Goal: Information Seeking & Learning: Learn about a topic

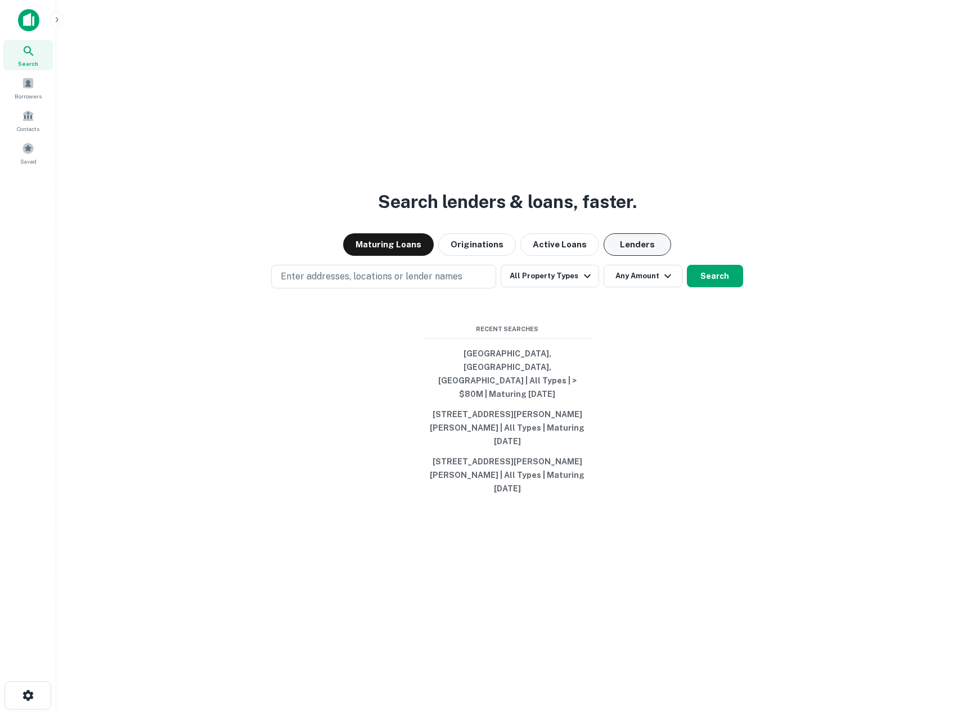
click at [637, 256] on button "Lenders" at bounding box center [638, 244] width 68 height 23
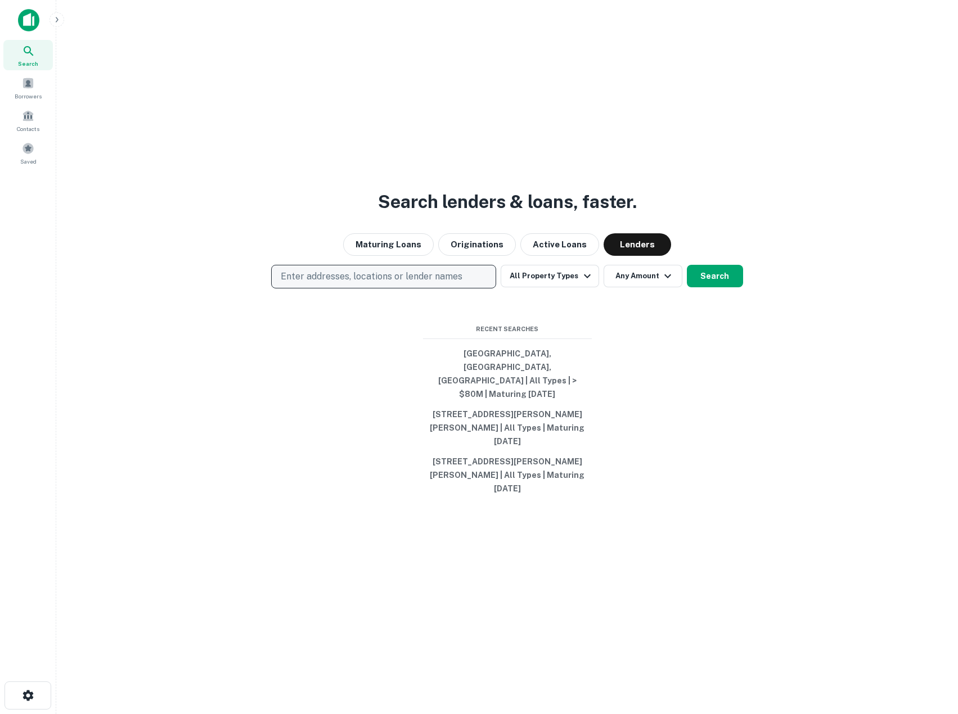
click at [393, 284] on p "Enter addresses, locations or lender names" at bounding box center [372, 277] width 182 height 14
click at [345, 284] on p "Enter addresses, locations or lender names" at bounding box center [372, 277] width 182 height 14
click at [421, 284] on p "Enter addresses, locations or lender names" at bounding box center [372, 277] width 182 height 14
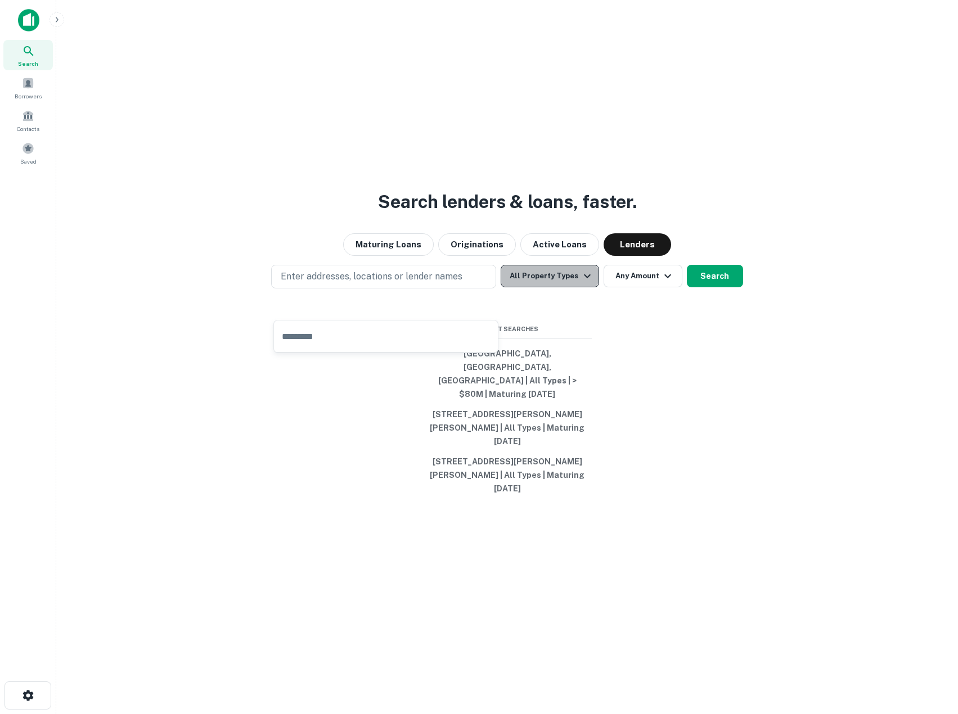
click at [581, 283] on icon "button" at bounding box center [588, 276] width 14 height 14
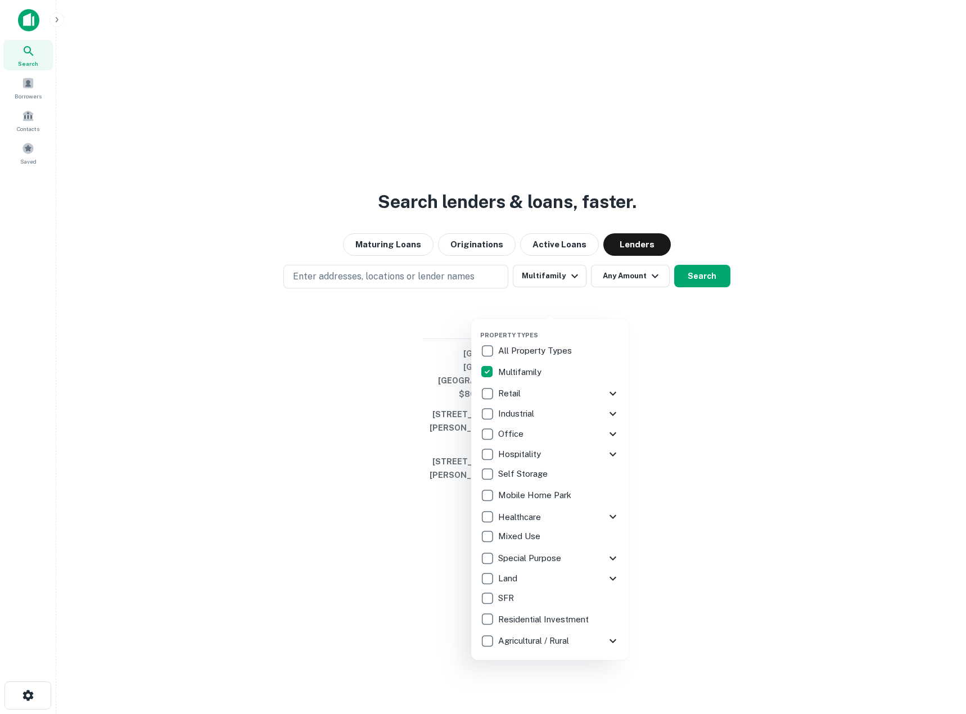
click at [642, 301] on div at bounding box center [483, 357] width 966 height 714
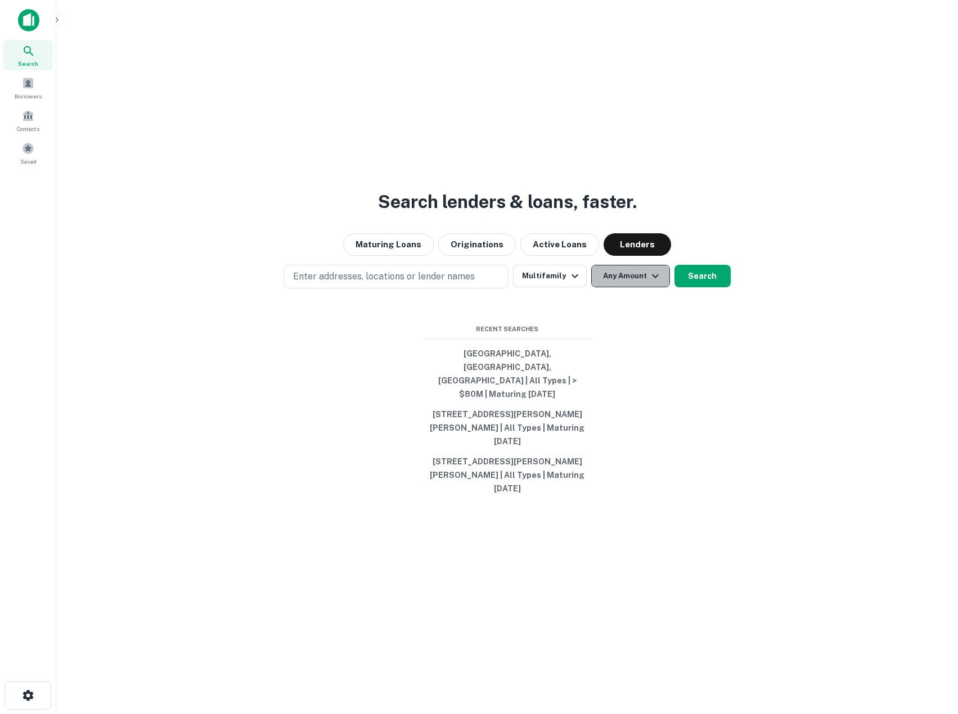
click at [644, 287] on button "Any Amount" at bounding box center [630, 276] width 79 height 23
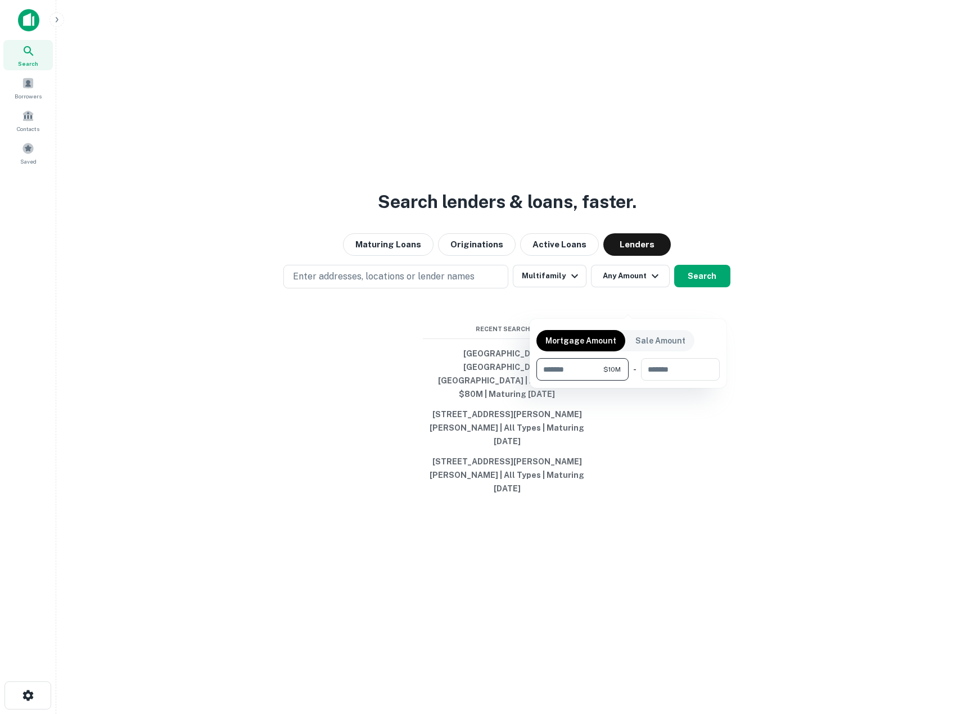
type input "********"
click at [384, 295] on div at bounding box center [483, 357] width 966 height 714
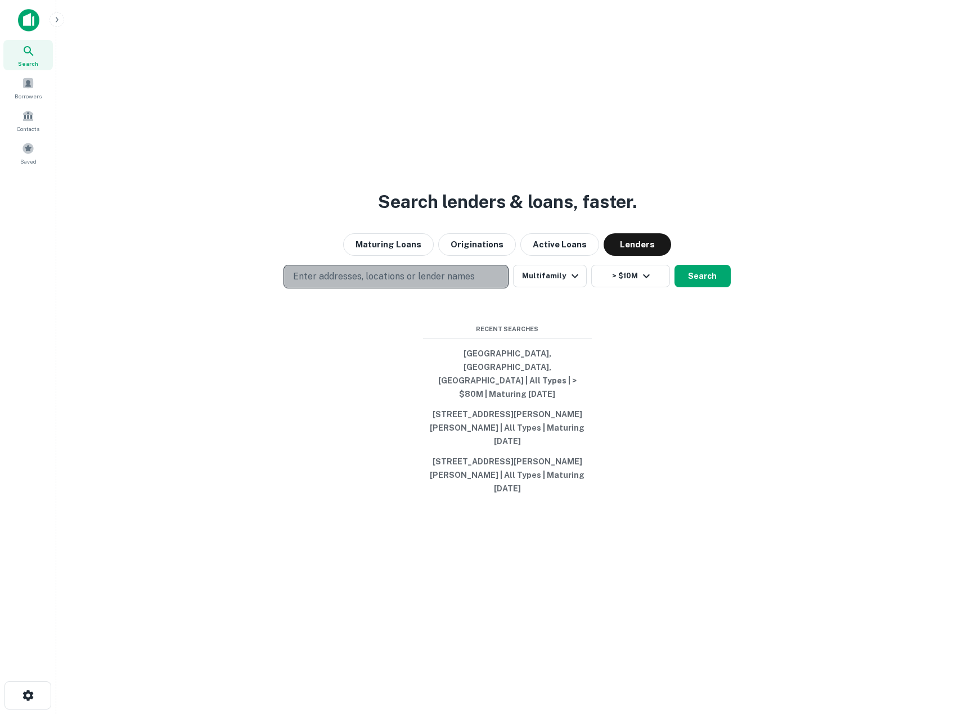
click at [339, 284] on p "Enter addresses, locations or lender names" at bounding box center [384, 277] width 182 height 14
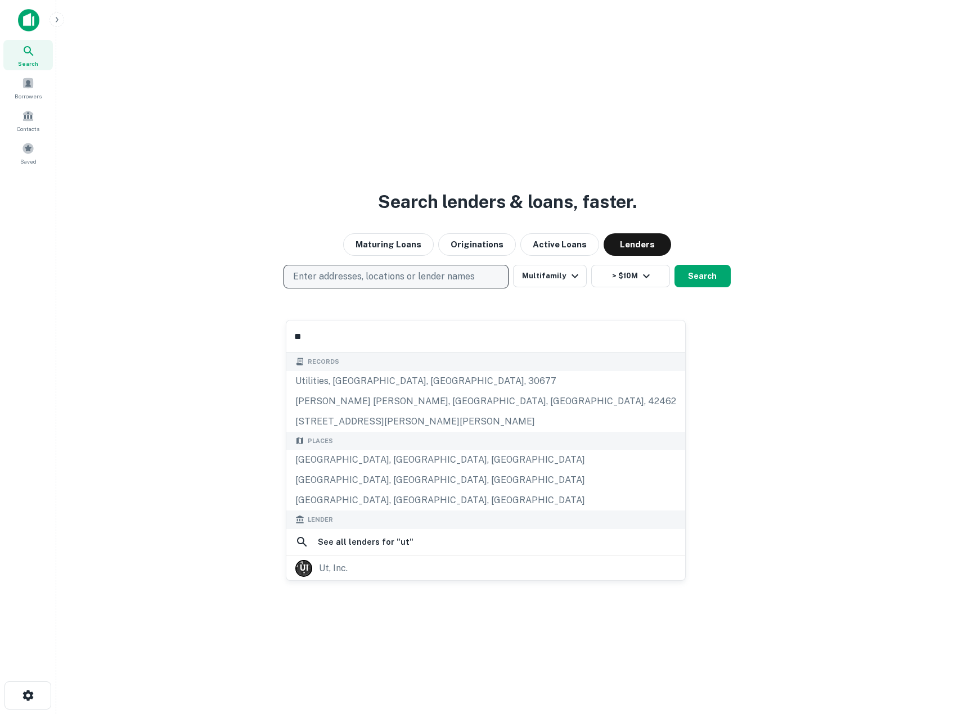
type input "*"
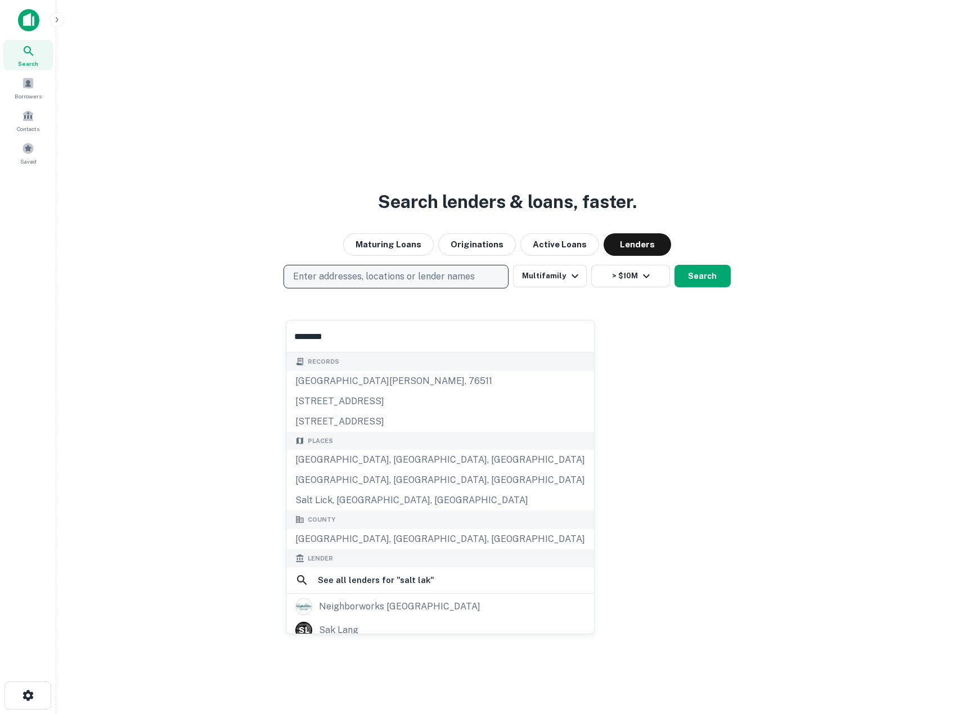
type input "*********"
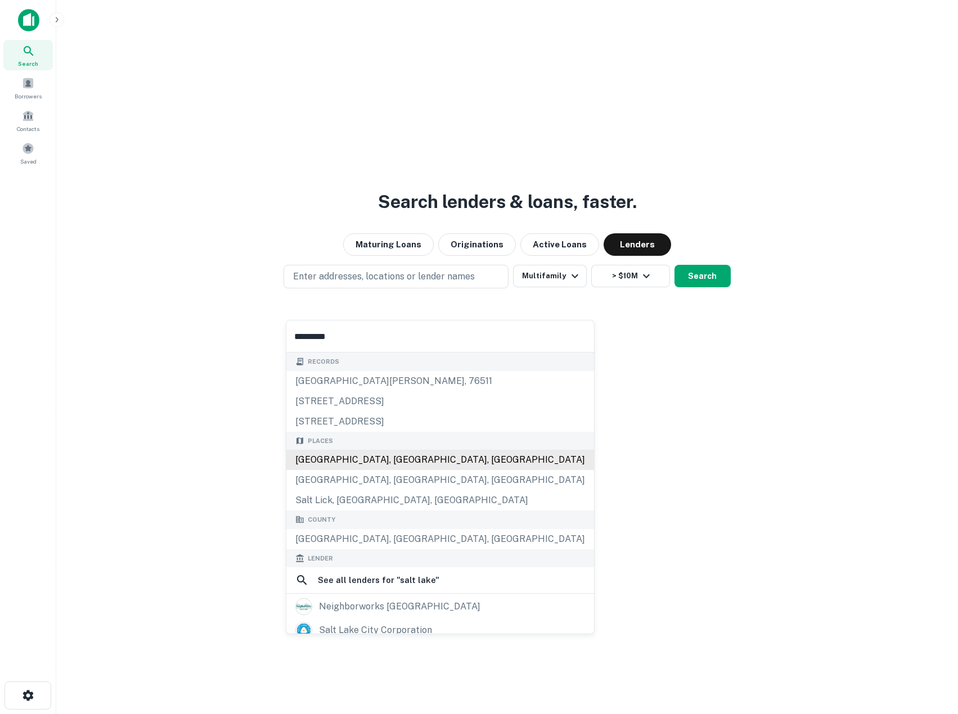
click at [366, 461] on div "[GEOGRAPHIC_DATA], [GEOGRAPHIC_DATA], [GEOGRAPHIC_DATA]" at bounding box center [440, 460] width 308 height 20
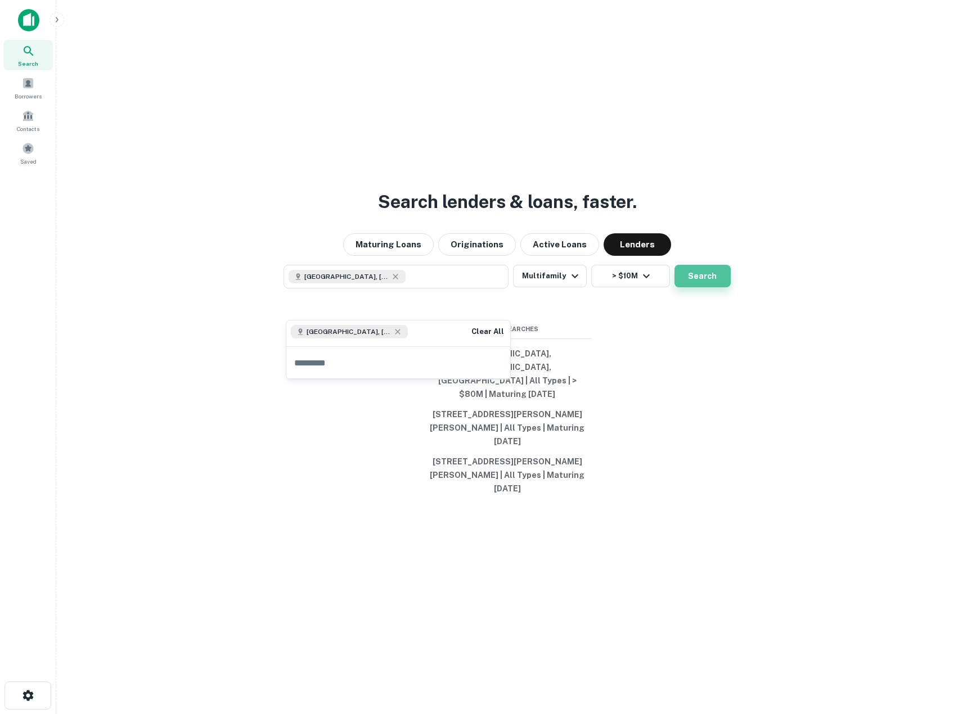
click at [704, 287] on button "Search" at bounding box center [702, 276] width 56 height 23
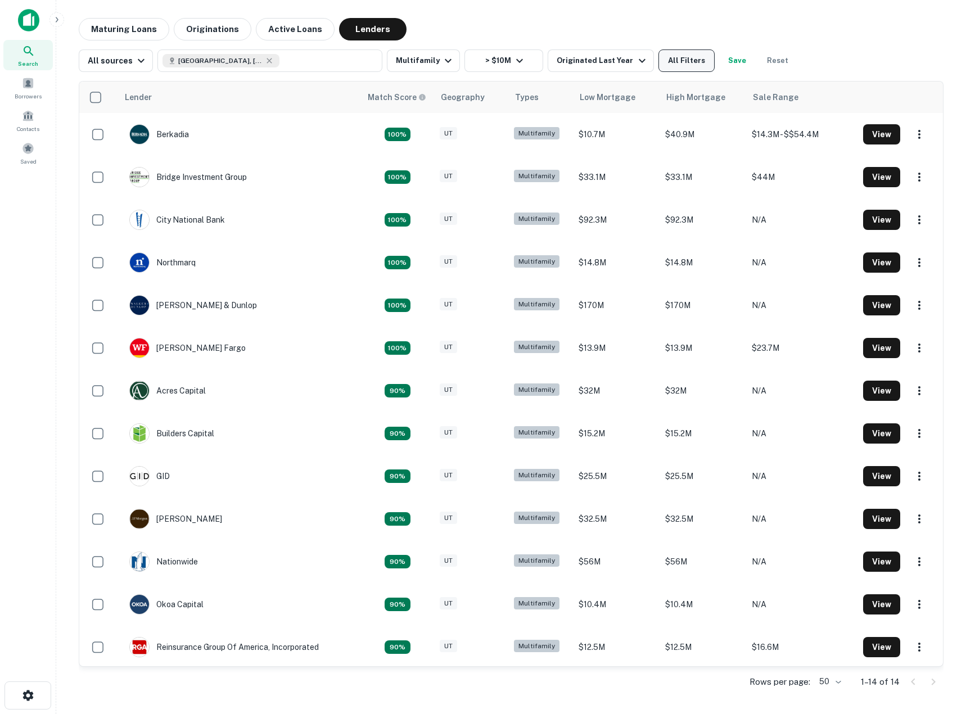
click at [674, 62] on button "All Filters" at bounding box center [687, 61] width 56 height 23
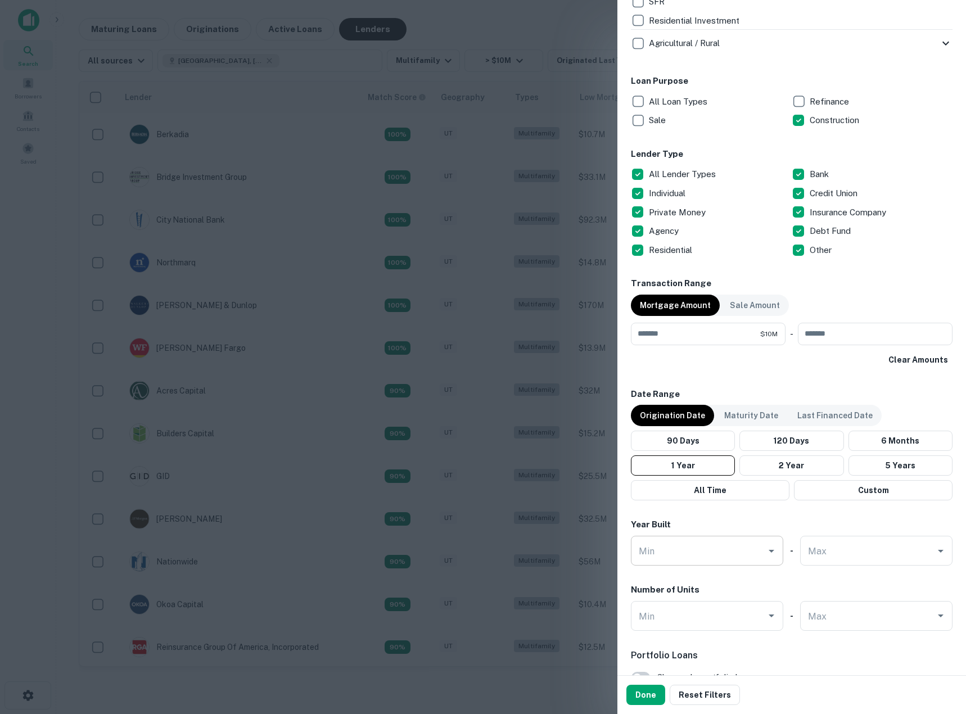
scroll to position [619, 0]
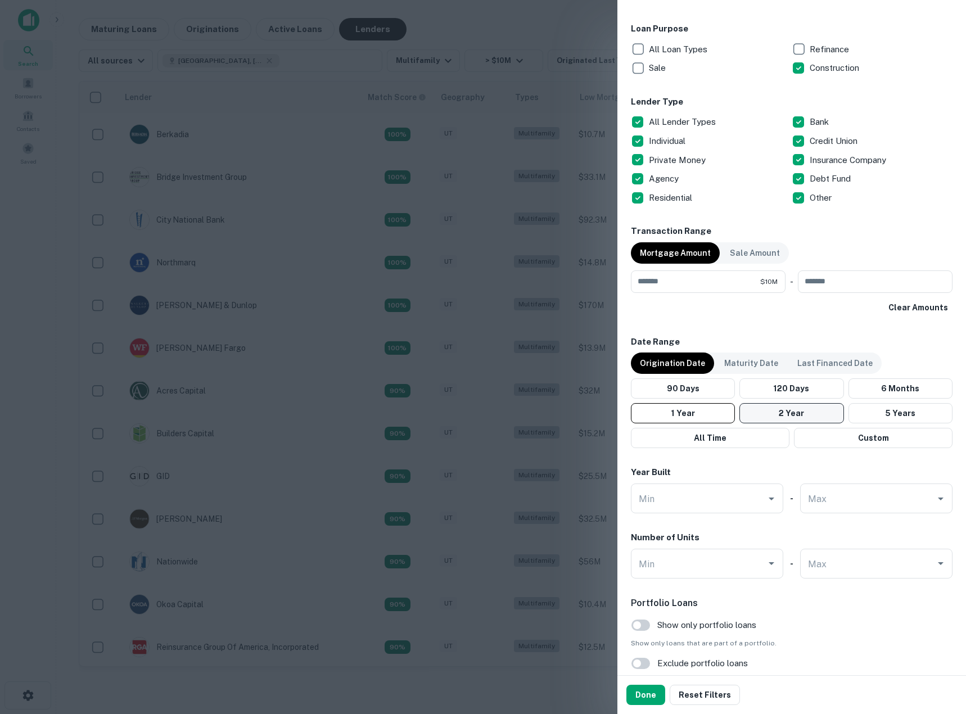
click at [791, 413] on button "2 Year" at bounding box center [792, 413] width 104 height 20
click at [880, 413] on button "5 Years" at bounding box center [901, 413] width 104 height 20
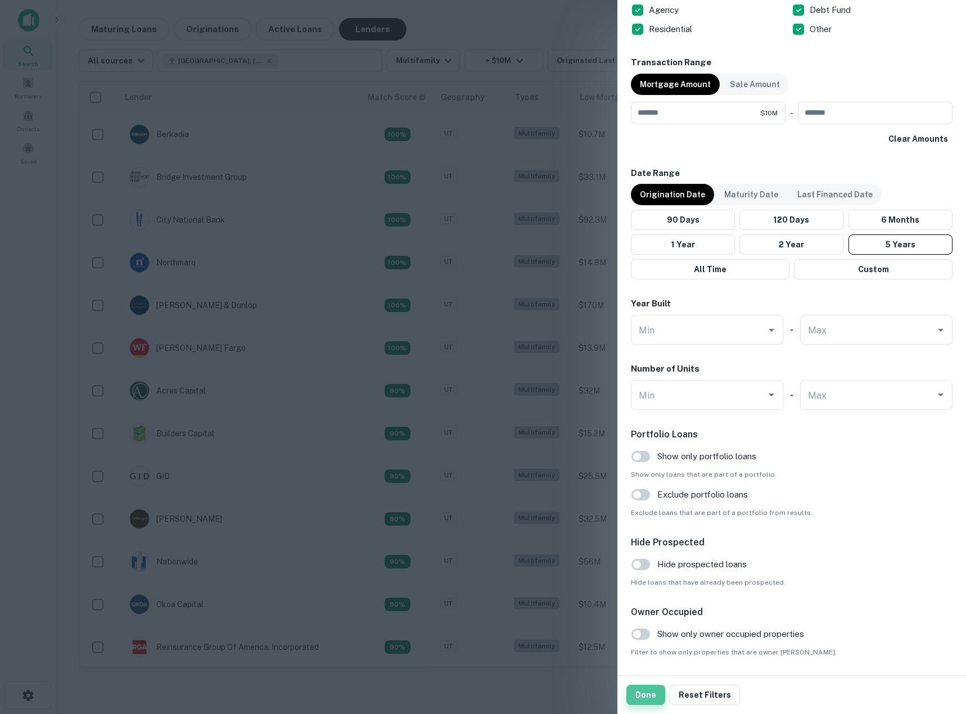
click at [645, 696] on button "Done" at bounding box center [646, 695] width 39 height 20
